Goal: Find specific page/section: Find specific page/section

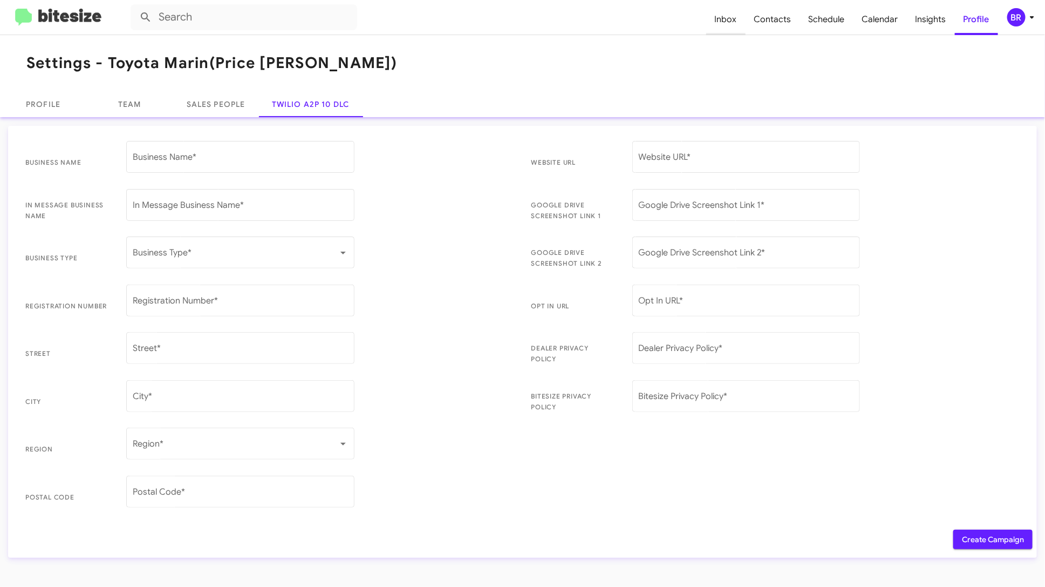
click at [731, 24] on span "Inbox" at bounding box center [725, 19] width 39 height 31
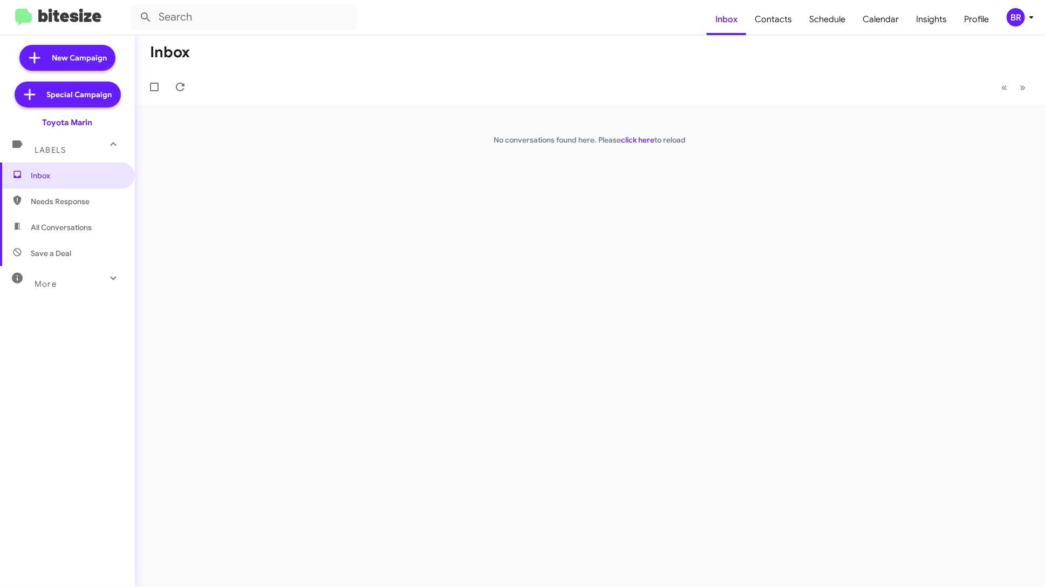
click at [1018, 15] on div "BR" at bounding box center [1016, 17] width 18 height 18
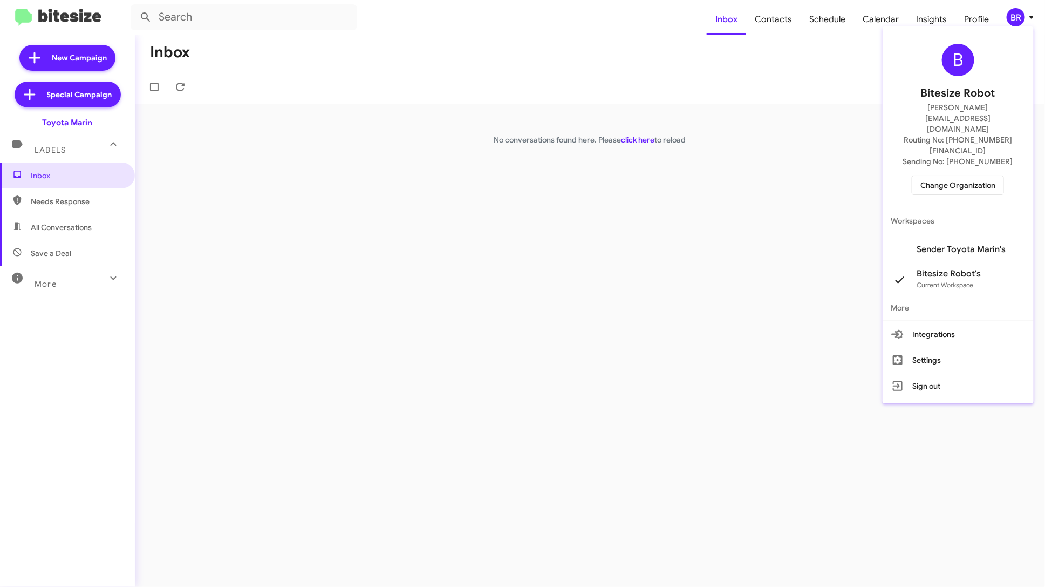
click at [982, 176] on span "Change Organization" at bounding box center [958, 185] width 75 height 18
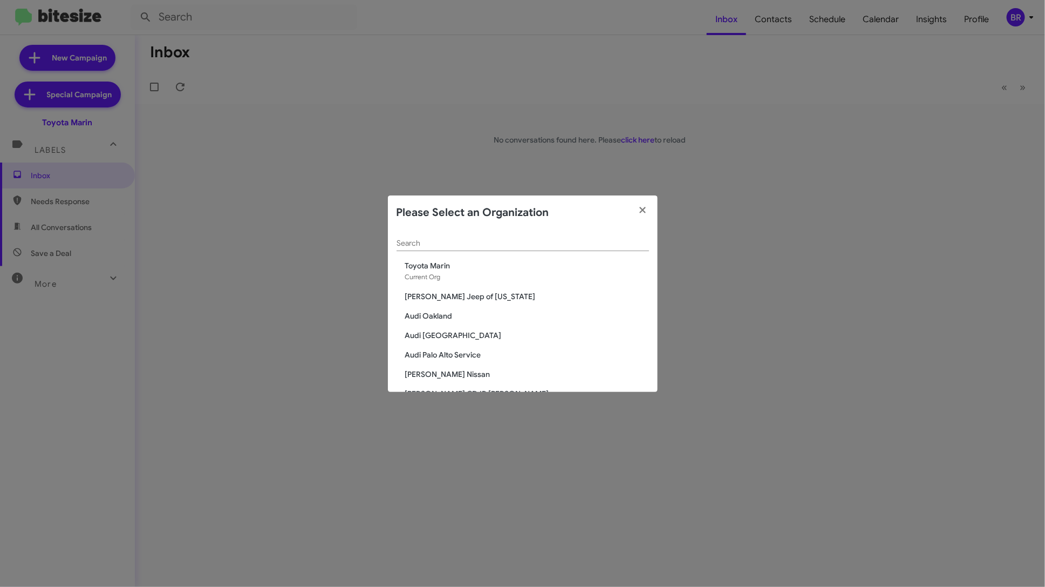
click at [490, 237] on div "Search" at bounding box center [523, 240] width 253 height 21
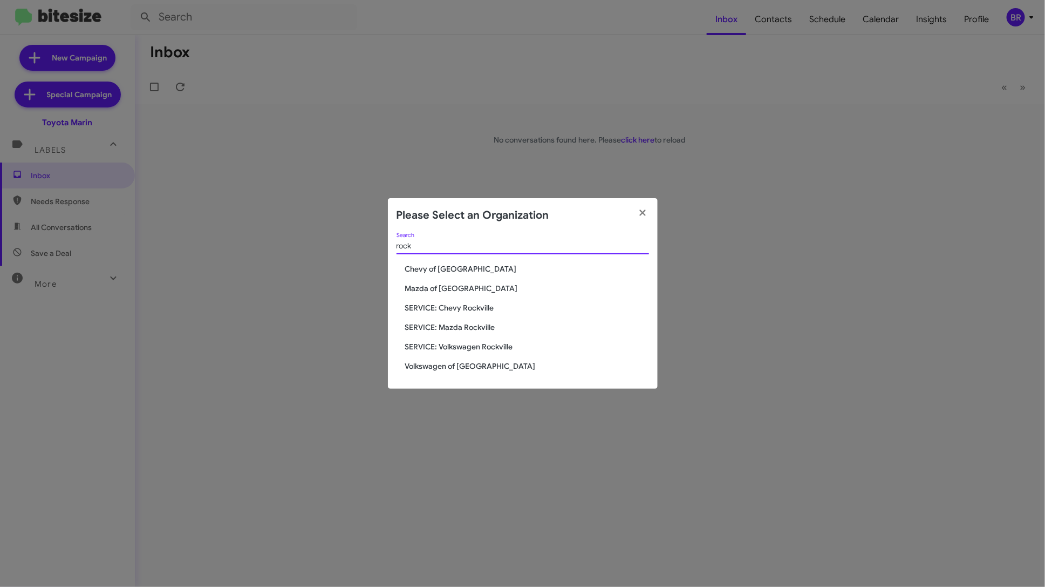
type input "rock"
click at [463, 270] on span "Chevy of [GEOGRAPHIC_DATA]" at bounding box center [527, 268] width 244 height 11
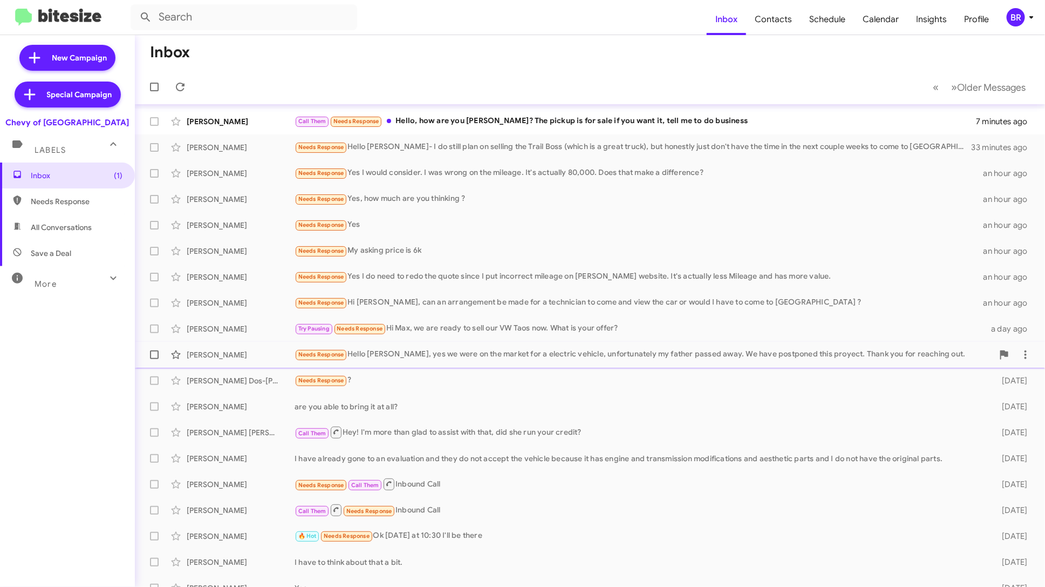
scroll to position [1, 0]
click at [1030, 19] on icon at bounding box center [1031, 17] width 13 height 13
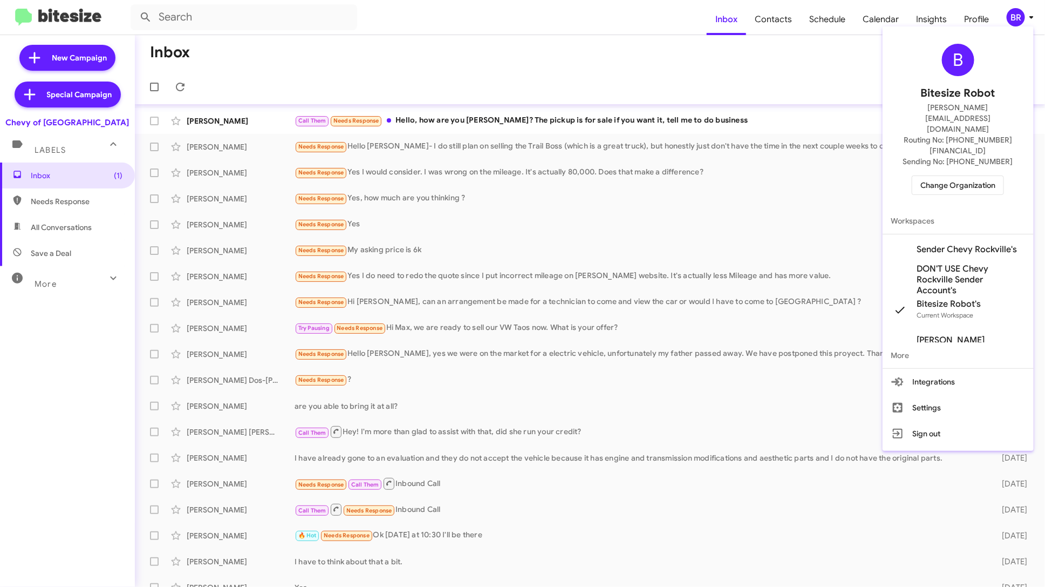
click at [958, 176] on span "Change Organization" at bounding box center [958, 185] width 75 height 18
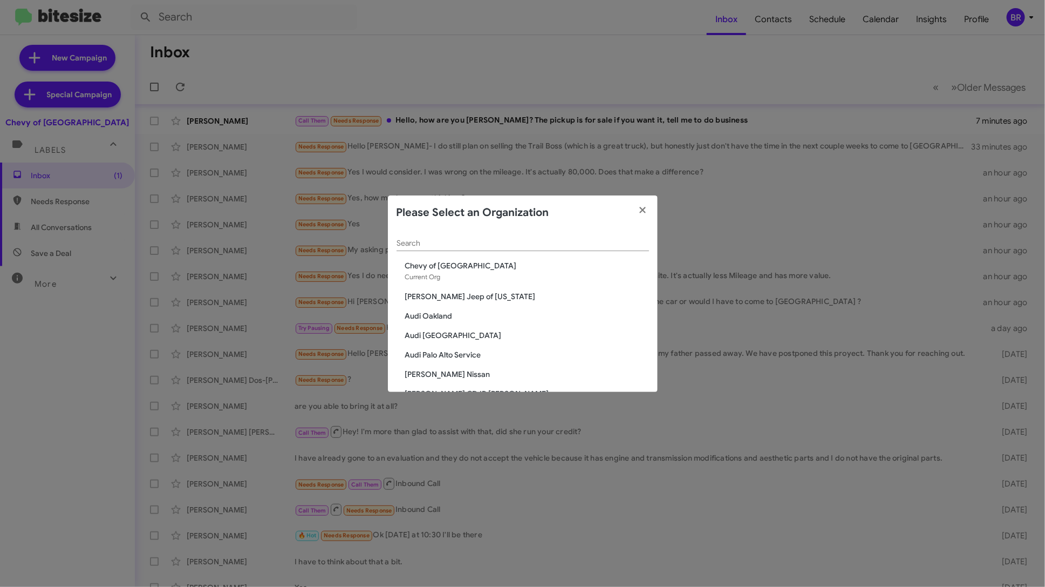
click at [575, 240] on input "Search" at bounding box center [523, 243] width 253 height 9
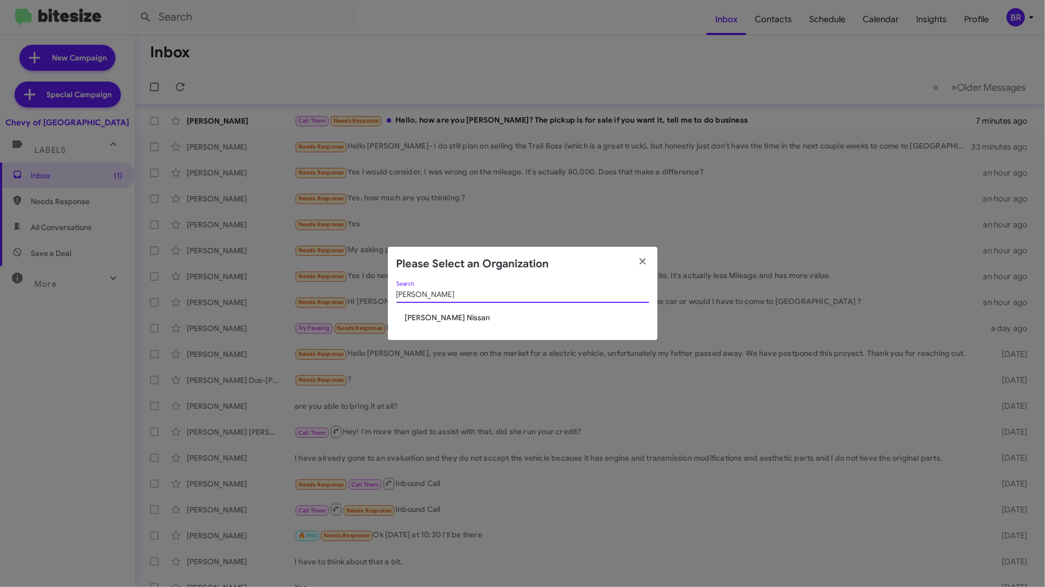
type input "baker"
click at [438, 314] on span "[PERSON_NAME] Nissan" at bounding box center [527, 317] width 244 height 11
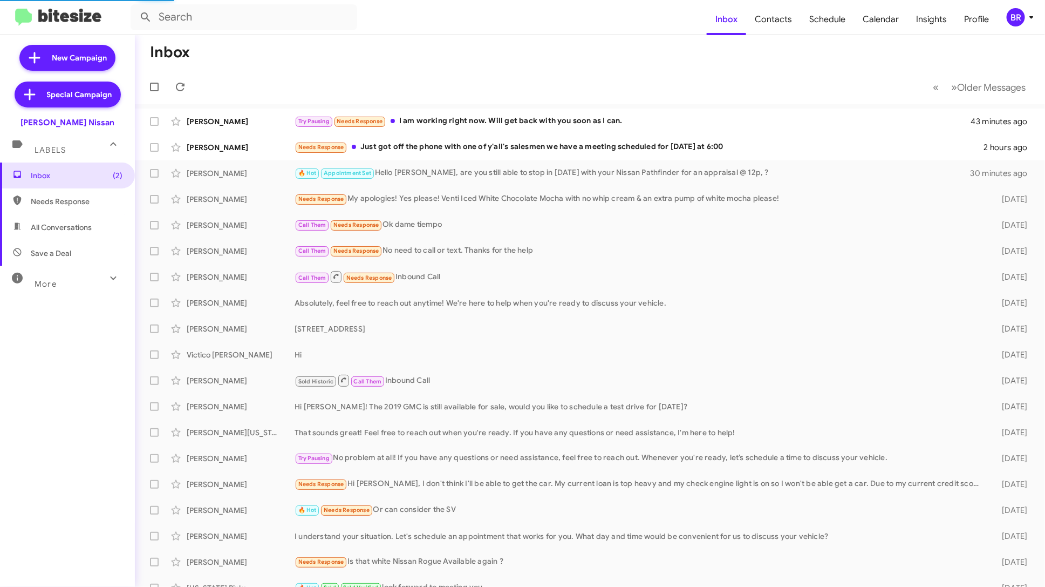
click at [74, 282] on div "More" at bounding box center [57, 279] width 96 height 20
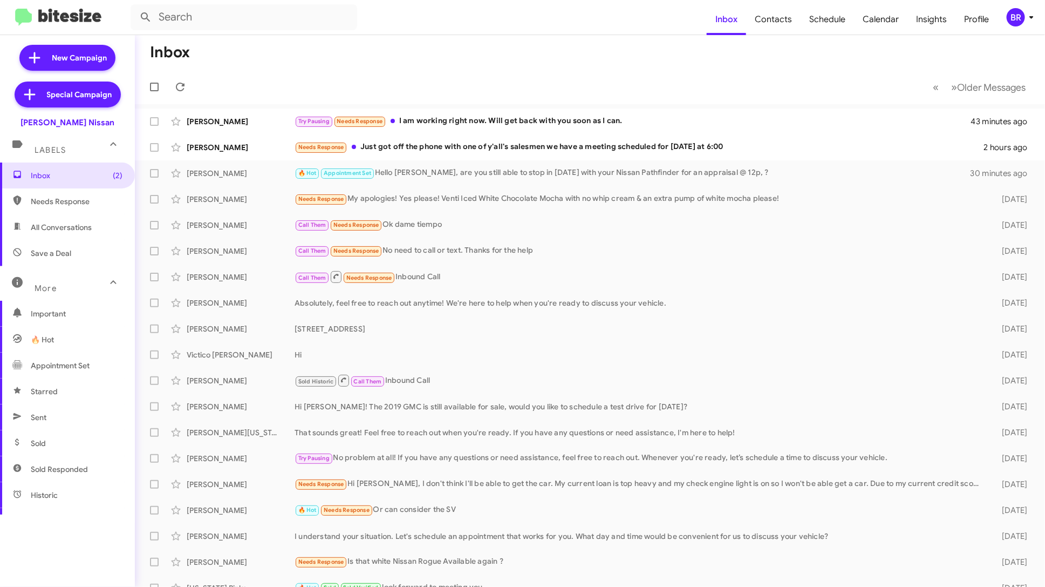
click at [72, 439] on span "Sold" at bounding box center [67, 443] width 135 height 26
type input "in:sold"
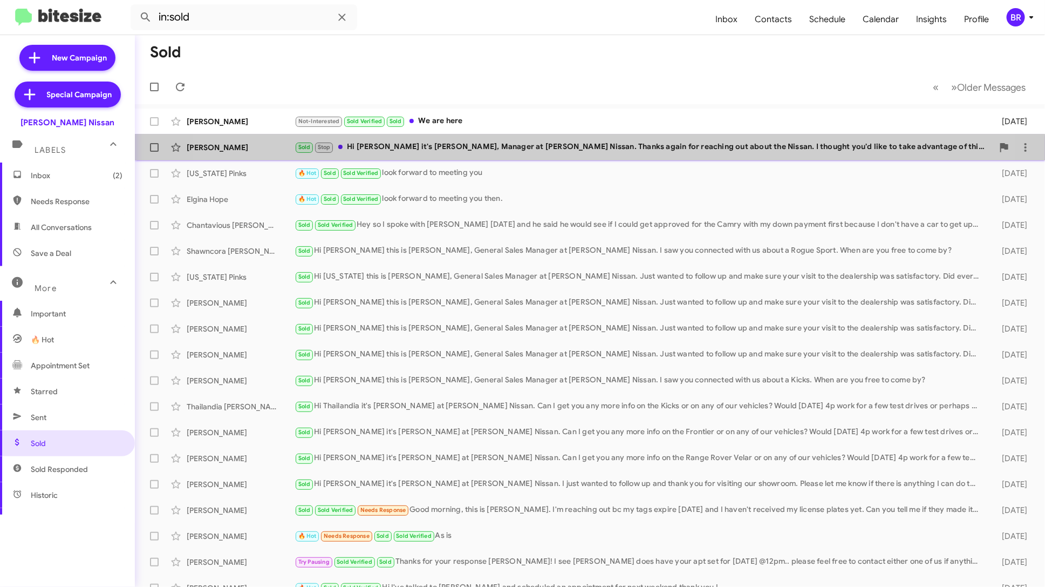
click at [550, 151] on div "Sold Stop Hi [PERSON_NAME] it's [PERSON_NAME], Manager at [PERSON_NAME] Nissan.…" at bounding box center [644, 147] width 699 height 12
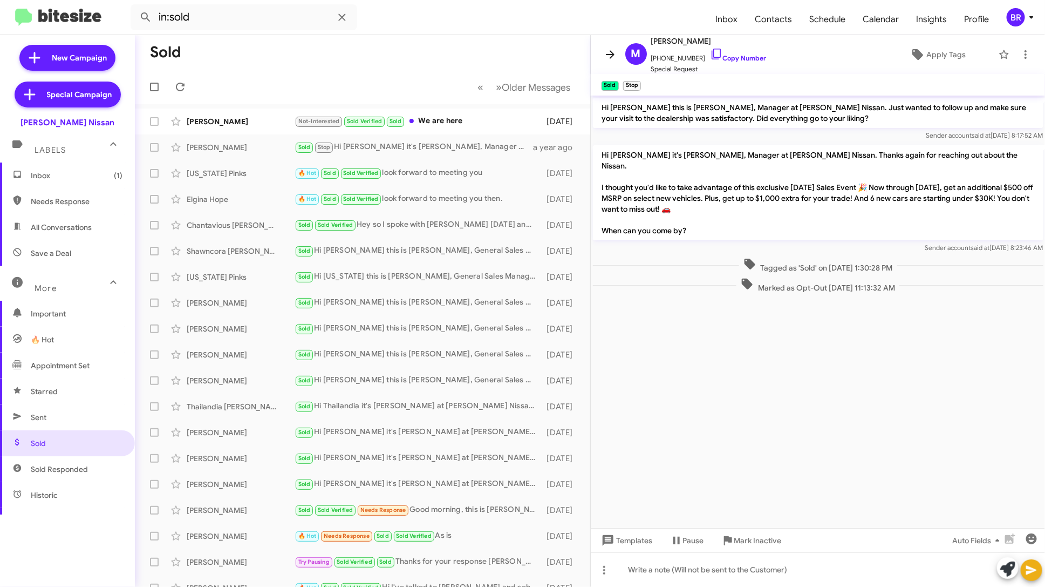
click at [609, 49] on icon at bounding box center [610, 54] width 13 height 13
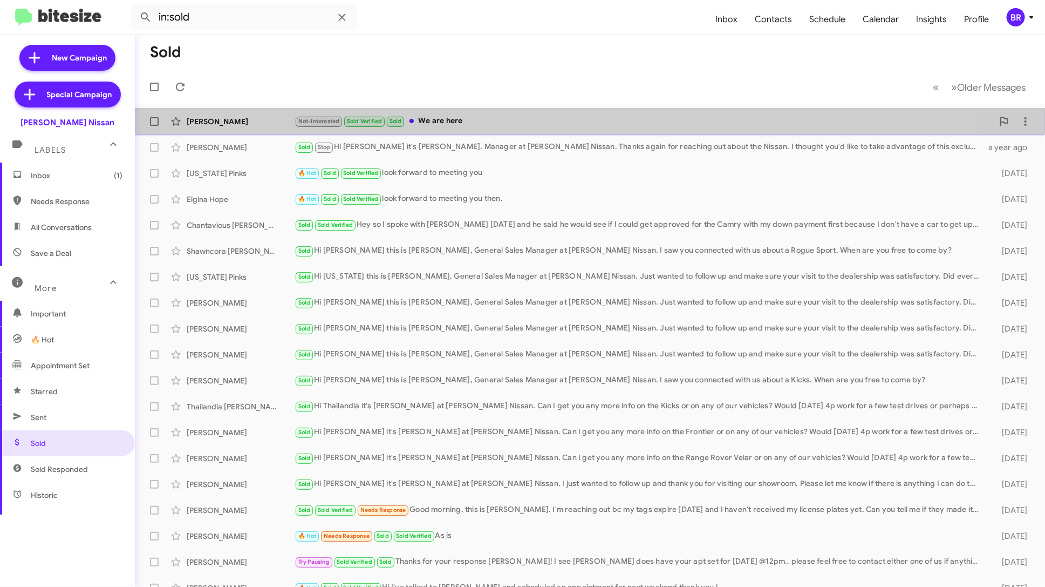
click at [533, 117] on div "Not-Interested Sold Verified Sold We are here" at bounding box center [644, 121] width 699 height 12
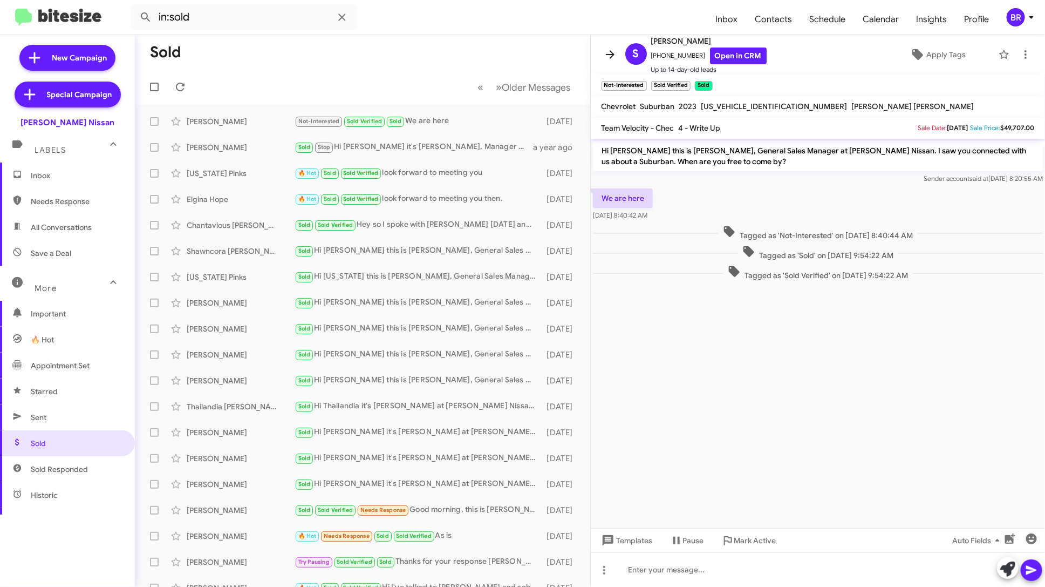
click at [606, 50] on icon at bounding box center [610, 54] width 13 height 13
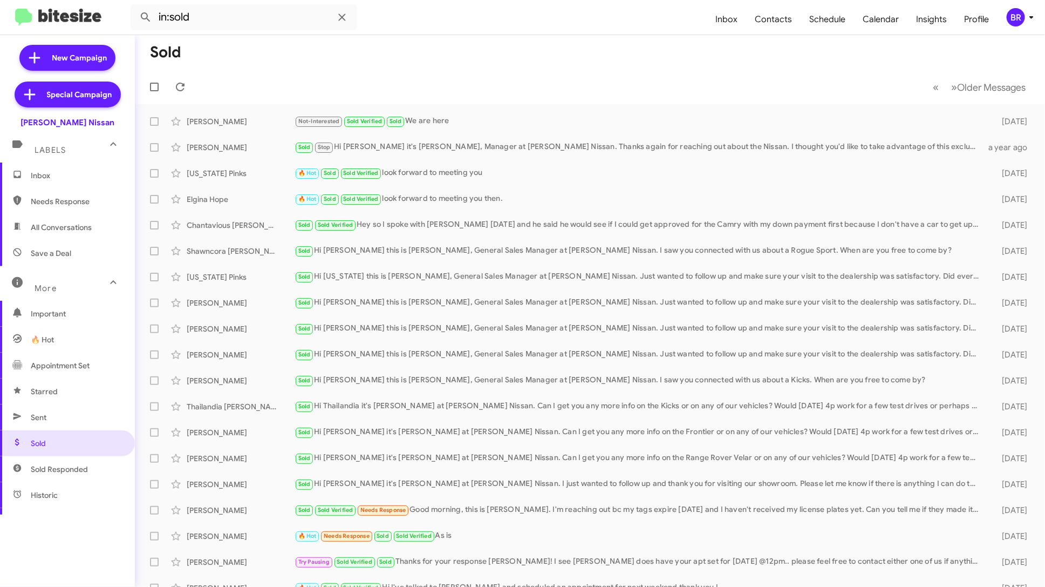
click at [81, 163] on span "Inbox" at bounding box center [67, 175] width 135 height 26
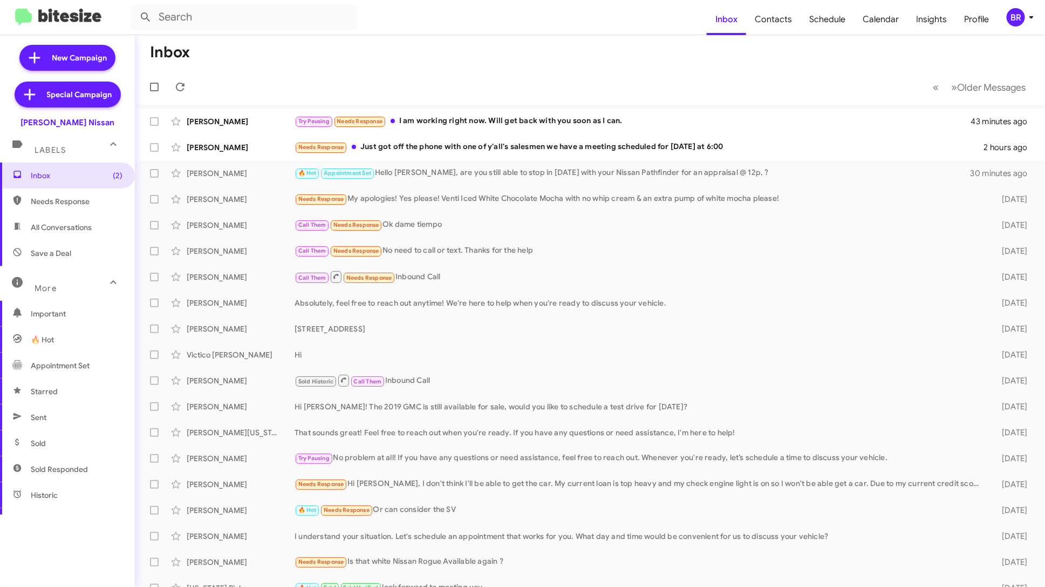
click at [45, 441] on span "Sold" at bounding box center [38, 443] width 15 height 11
type input "in:sold"
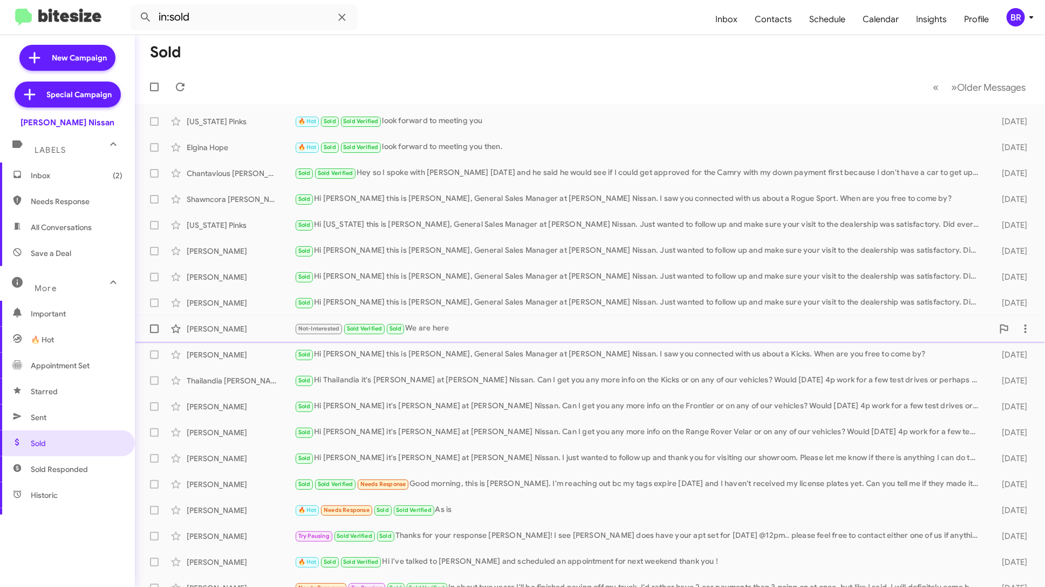
click at [578, 335] on div "[PERSON_NAME] Not-Interested Sold Verified Sold We are here [DATE]" at bounding box center [590, 329] width 893 height 22
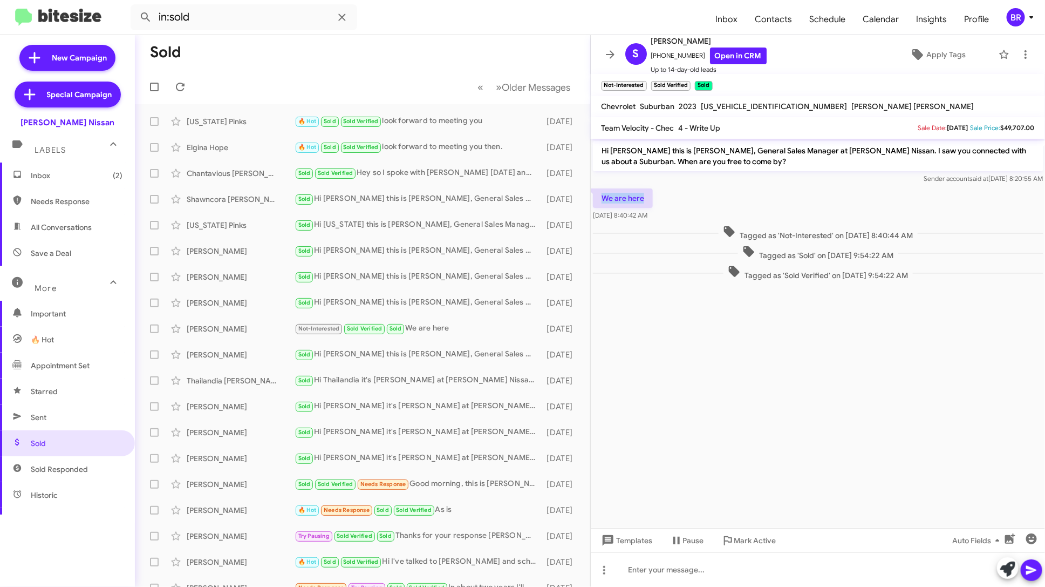
drag, startPoint x: 655, startPoint y: 198, endPoint x: 595, endPoint y: 192, distance: 60.2
click at [595, 192] on p "We are here" at bounding box center [623, 197] width 60 height 19
copy p "We are here"
click at [73, 175] on span "Inbox (2)" at bounding box center [77, 175] width 92 height 11
